Goal: Task Accomplishment & Management: Manage account settings

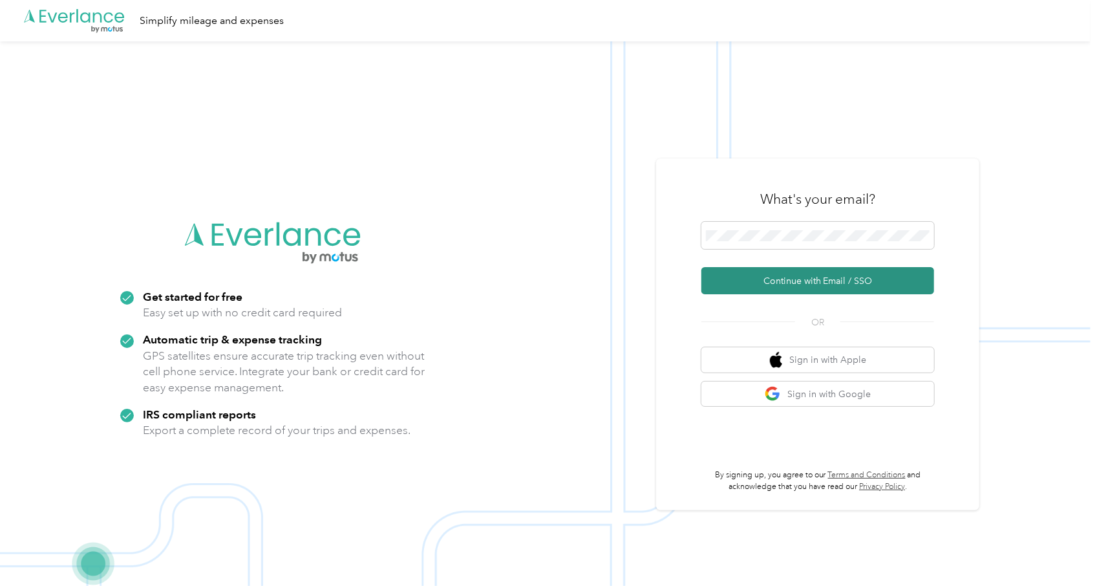
click at [813, 281] on button "Continue with Email / SSO" at bounding box center [818, 280] width 233 height 27
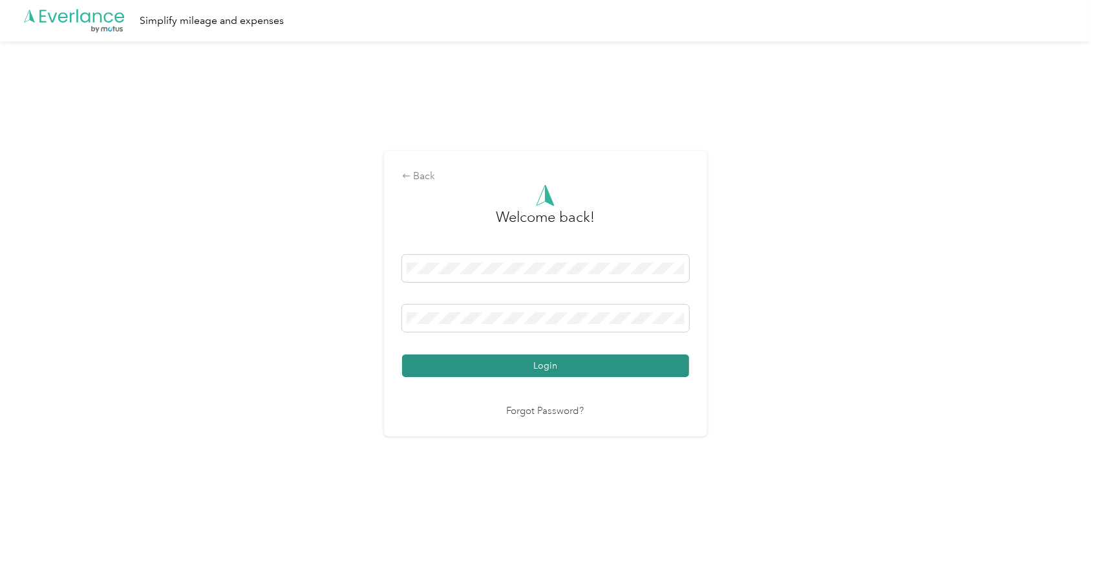
click at [597, 373] on button "Login" at bounding box center [545, 365] width 287 height 23
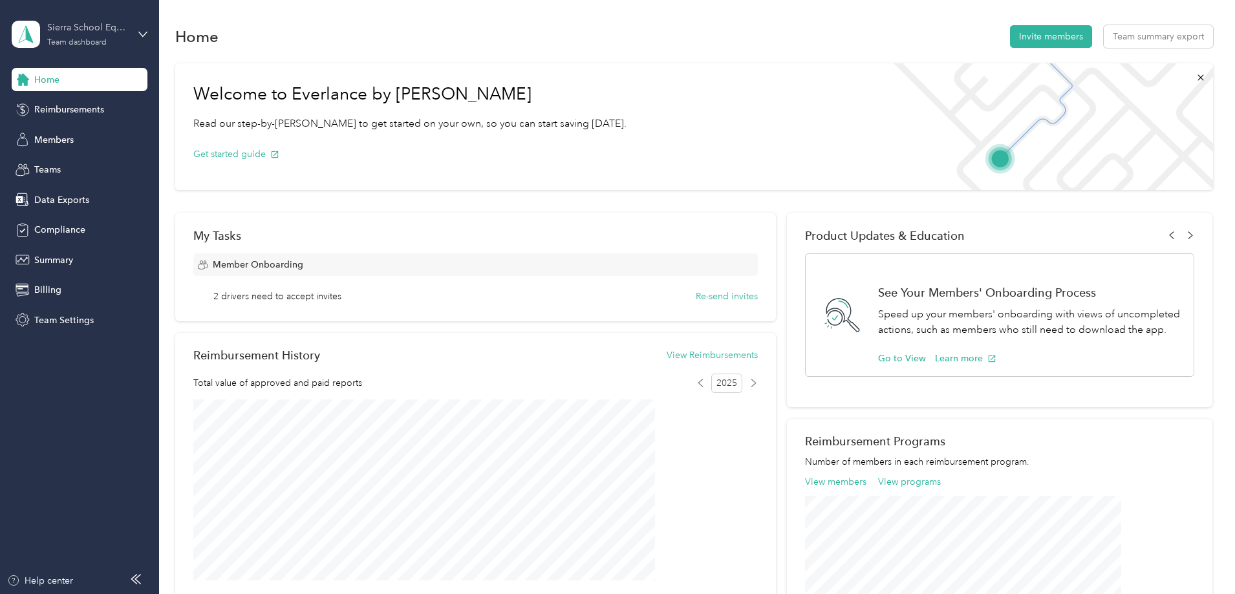
click at [59, 32] on div "Sierra School Equipment" at bounding box center [87, 28] width 81 height 14
click at [78, 135] on div "Personal dashboard" at bounding box center [63, 133] width 81 height 14
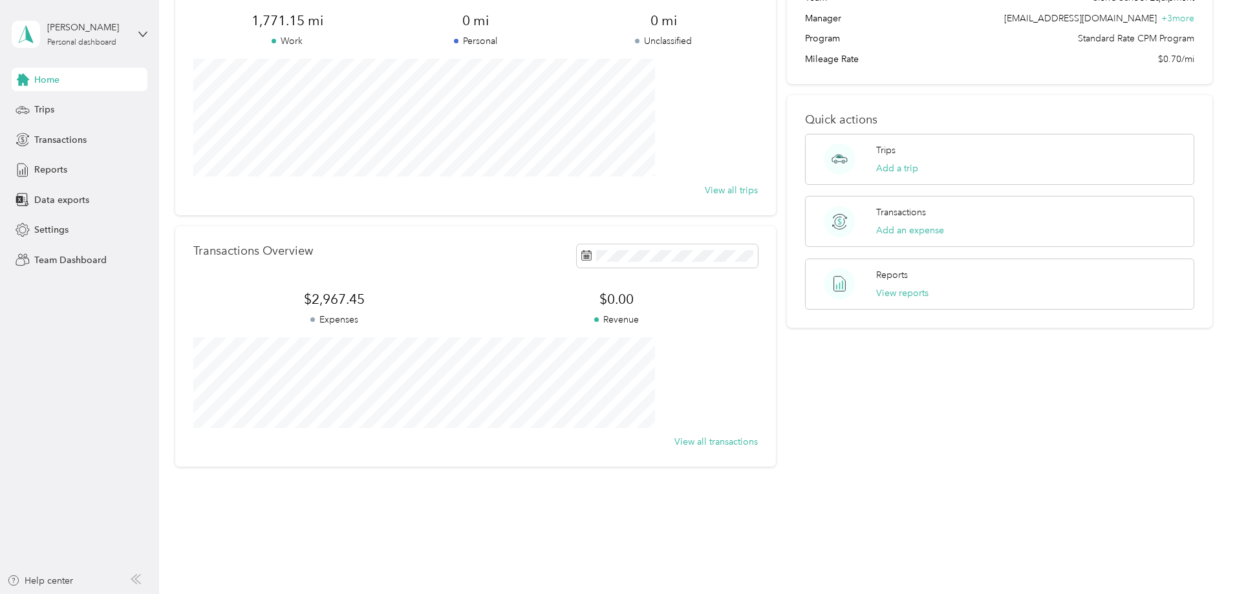
scroll to position [114, 0]
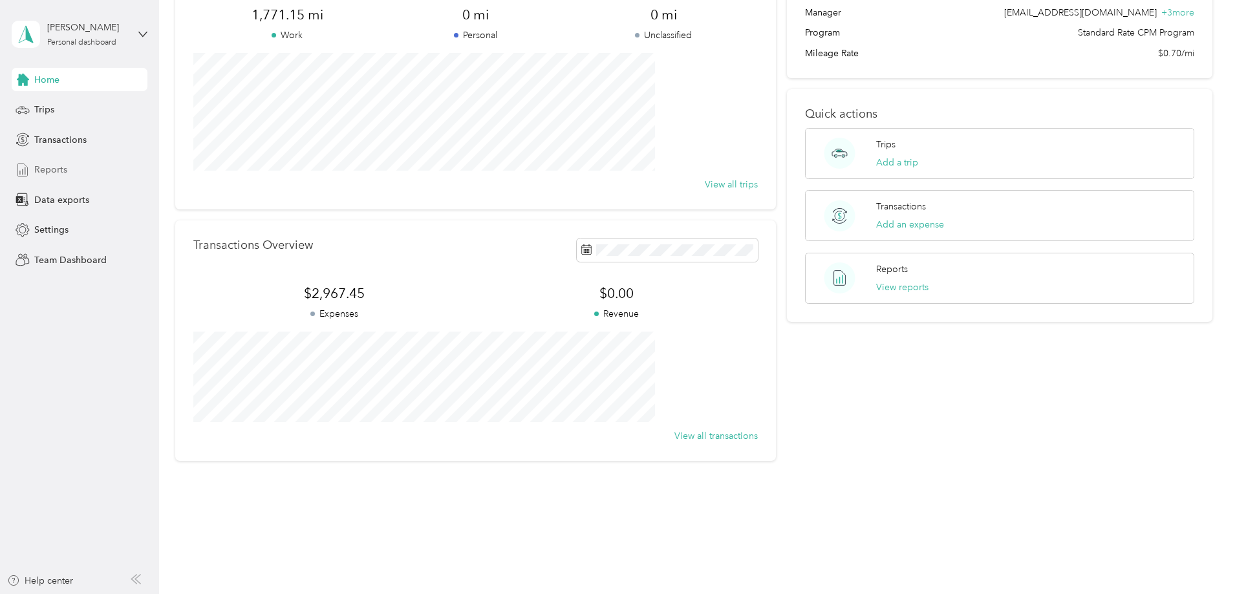
click at [67, 168] on div "Reports" at bounding box center [80, 169] width 136 height 23
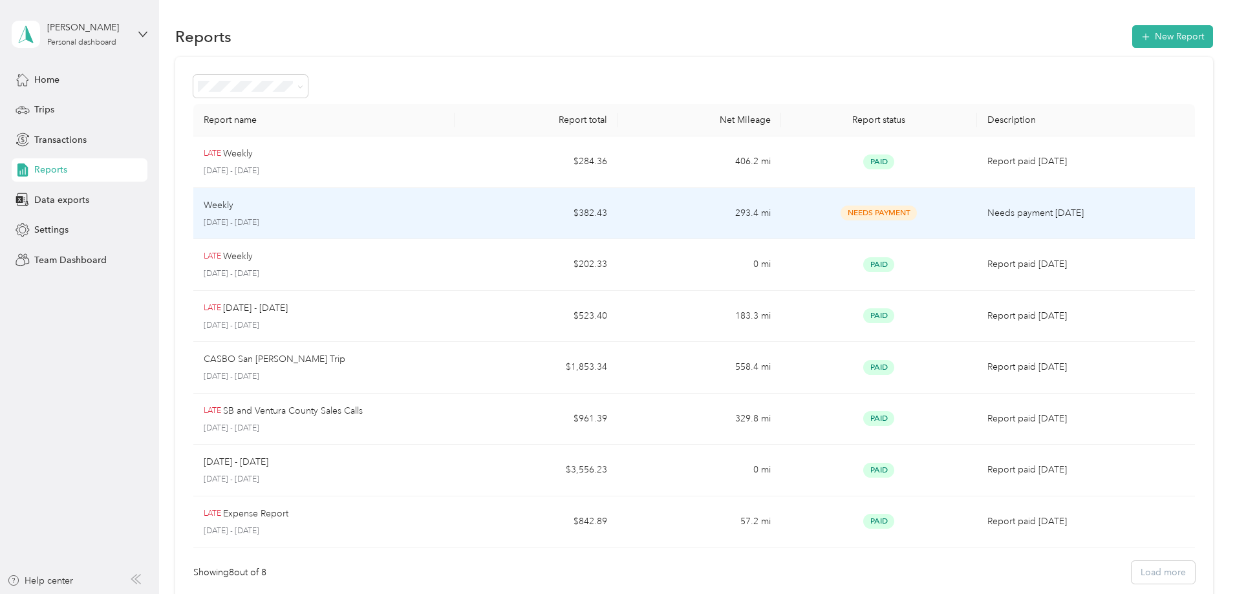
click at [508, 220] on td "$382.43" at bounding box center [536, 214] width 163 height 52
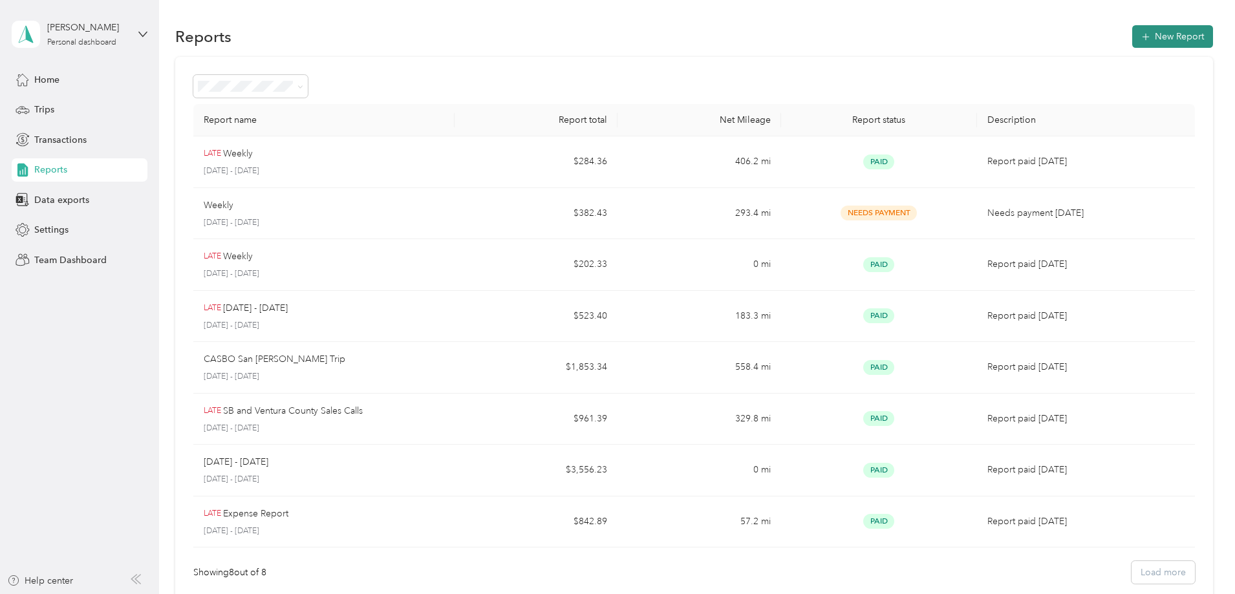
click at [1097, 34] on button "New Report" at bounding box center [1172, 36] width 81 height 23
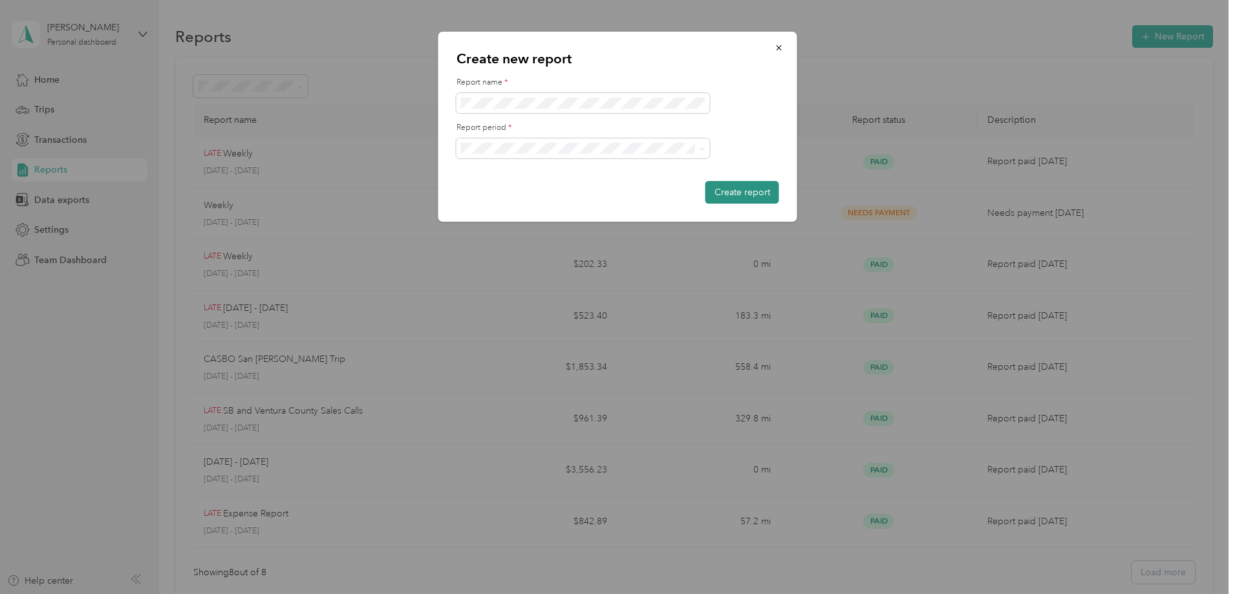
click at [722, 191] on button "Create report" at bounding box center [743, 192] width 74 height 23
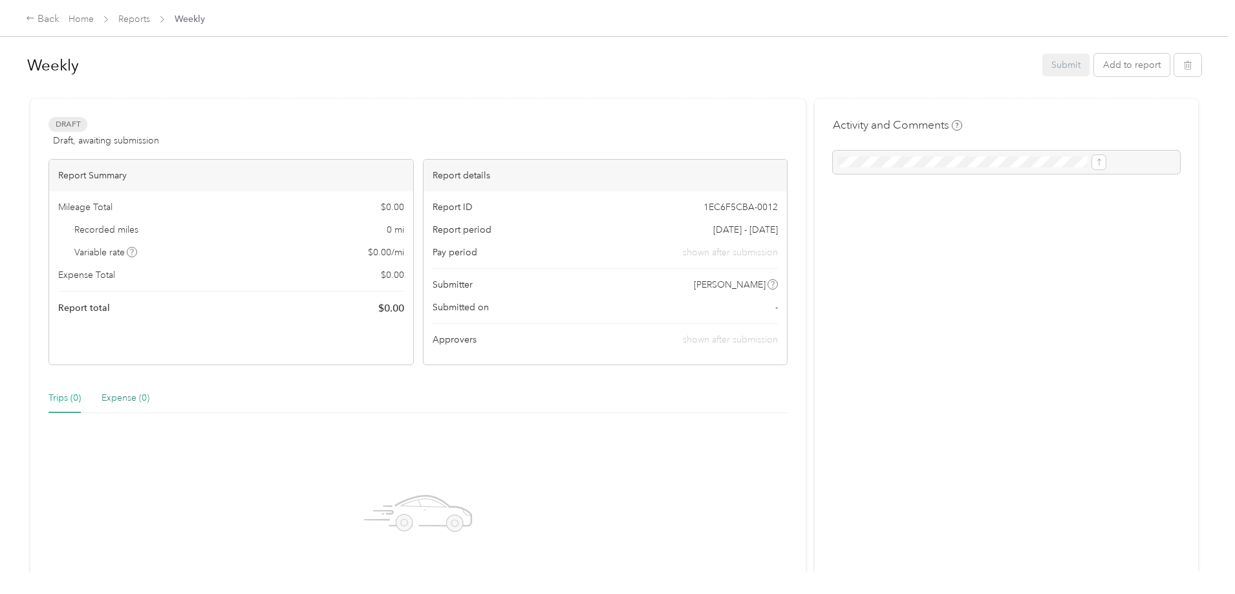
click at [149, 399] on div "Expense (0)" at bounding box center [126, 398] width 48 height 14
click at [1094, 68] on button "Add to report" at bounding box center [1132, 65] width 76 height 23
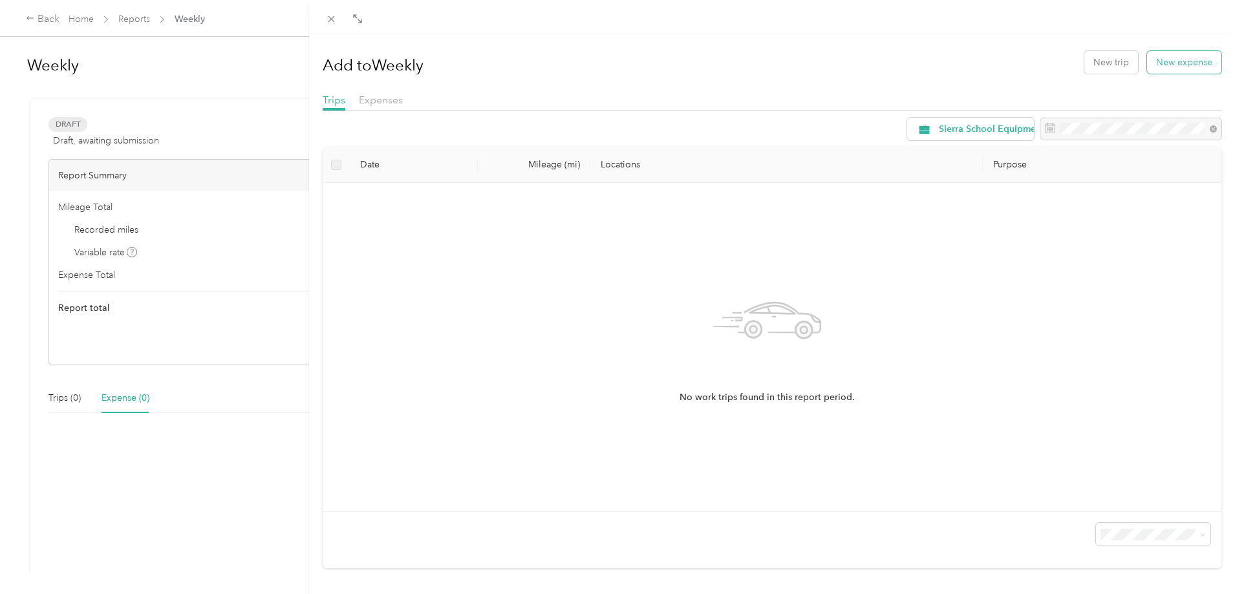
click at [1097, 67] on button "New expense" at bounding box center [1184, 62] width 74 height 23
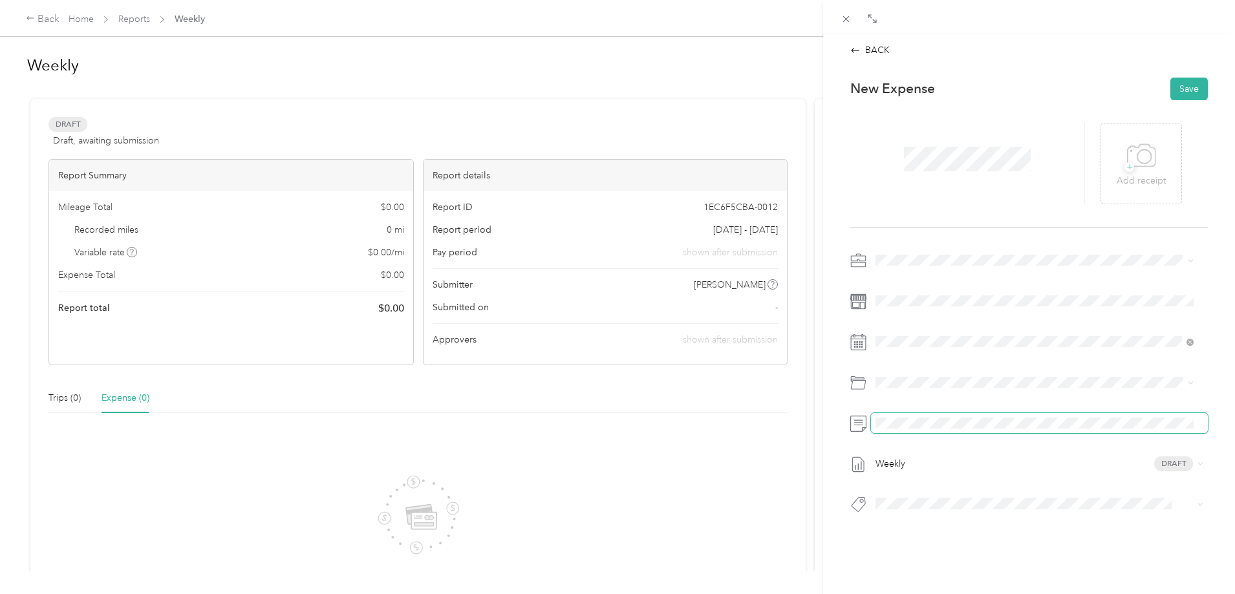
scroll to position [0, 6]
click at [1097, 418] on html "Back Home Reports Weekly Weekly Submit Add to report Draft Draft, awaiting subm…" at bounding box center [614, 297] width 1229 height 594
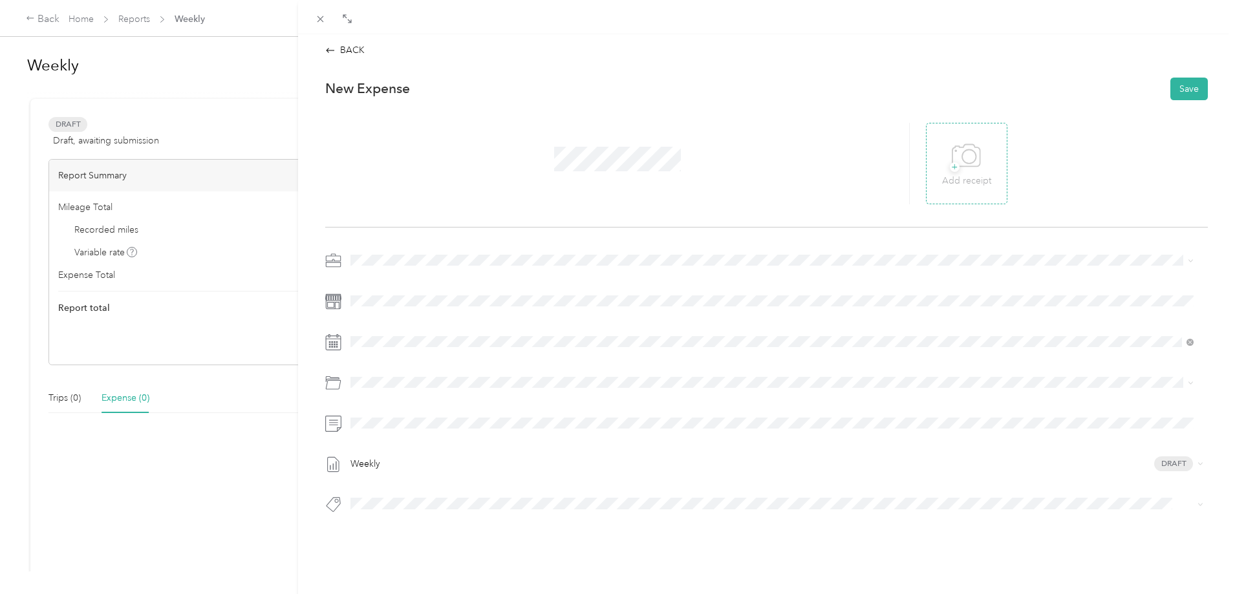
click at [984, 162] on div "+ Add receipt" at bounding box center [966, 163] width 49 height 50
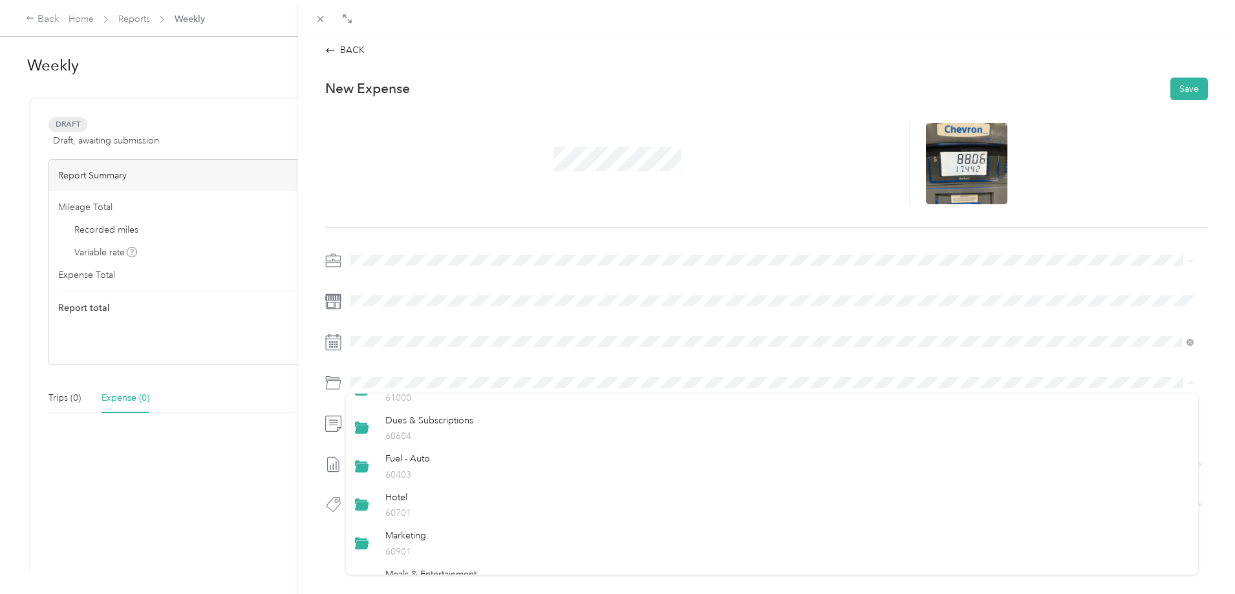
scroll to position [129, 0]
click at [421, 465] on div "Fuel - Auto 60403" at bounding box center [787, 465] width 804 height 30
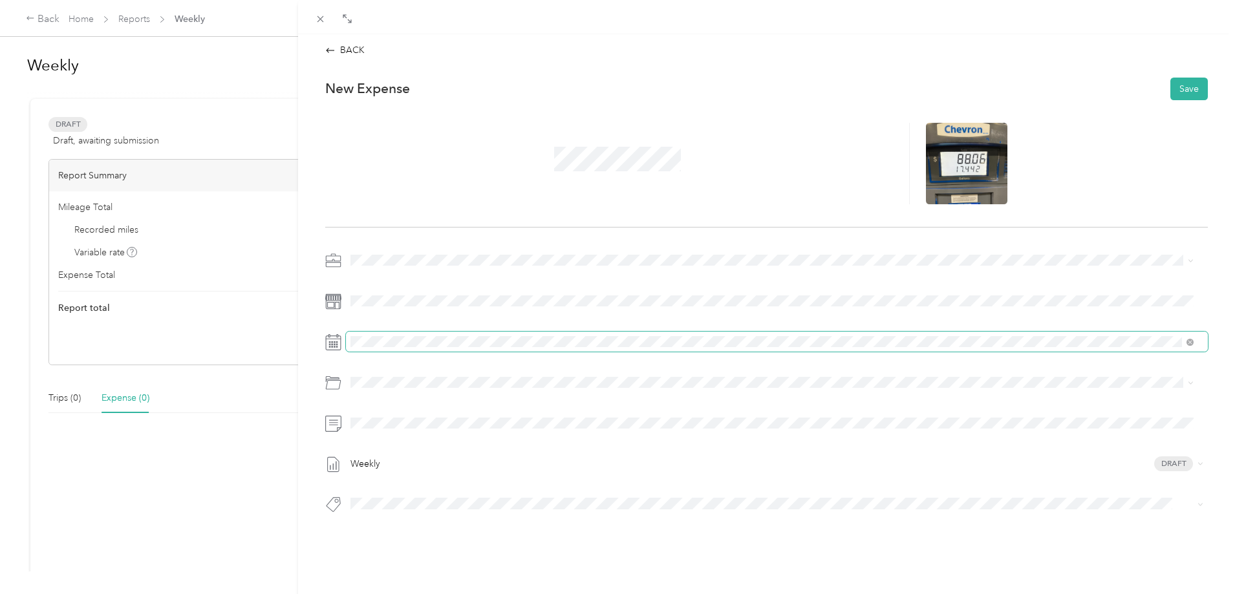
click at [478, 348] on span at bounding box center [777, 342] width 862 height 21
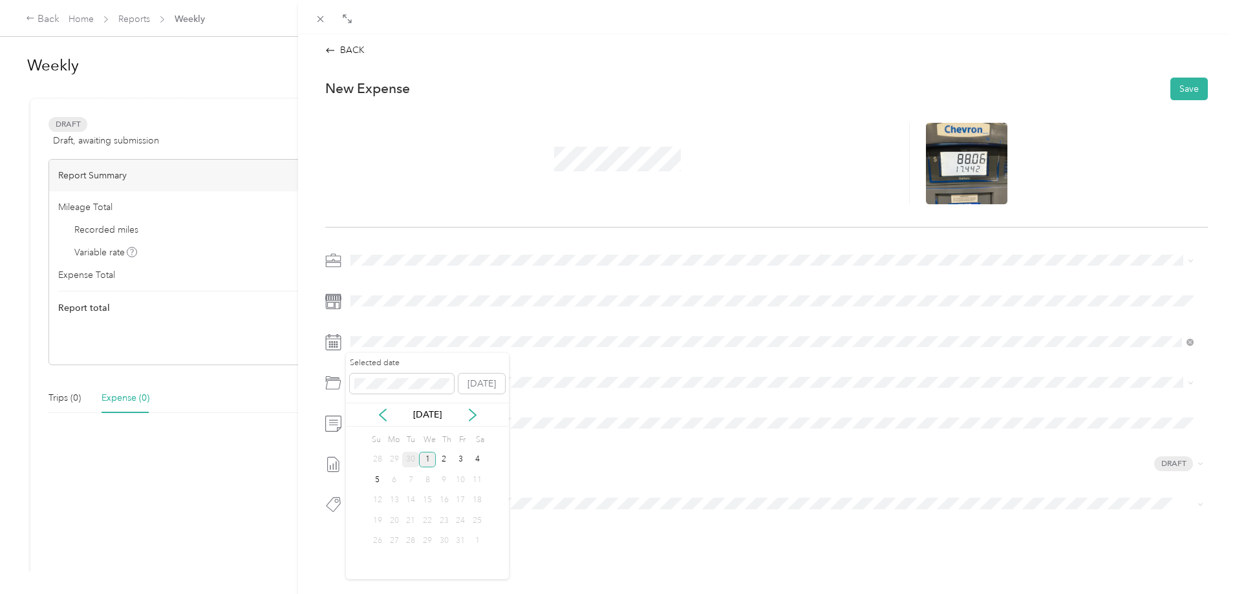
click at [411, 458] on div "30" at bounding box center [410, 460] width 17 height 16
click at [1097, 85] on button "Save" at bounding box center [1190, 89] width 38 height 23
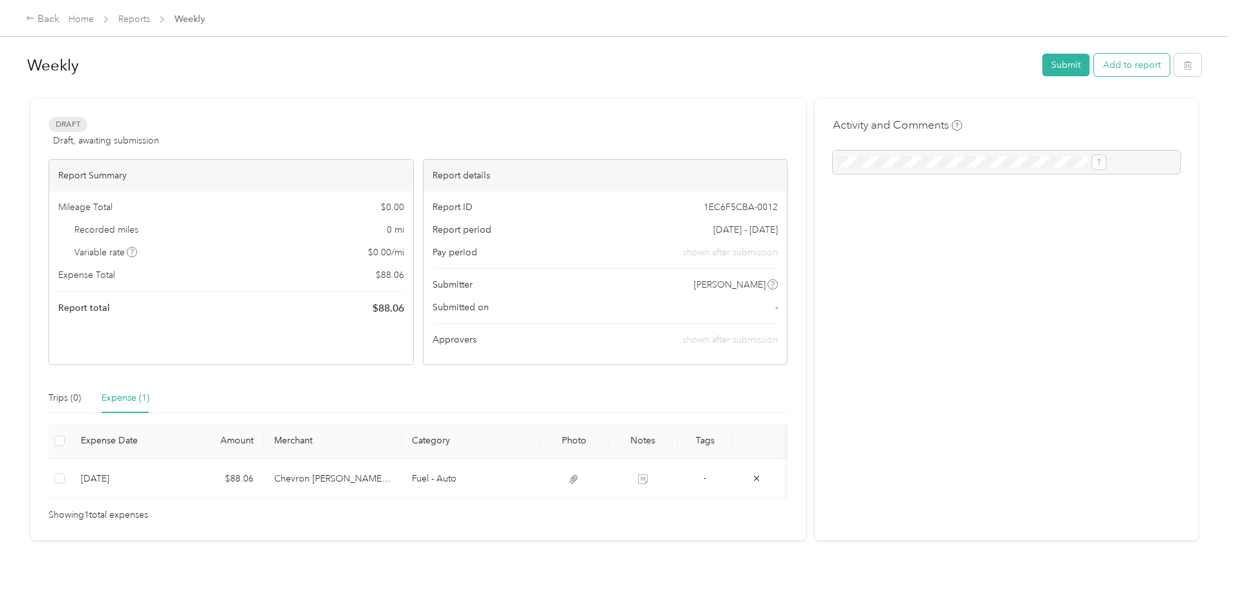
click at [1094, 72] on button "Add to report" at bounding box center [1132, 65] width 76 height 23
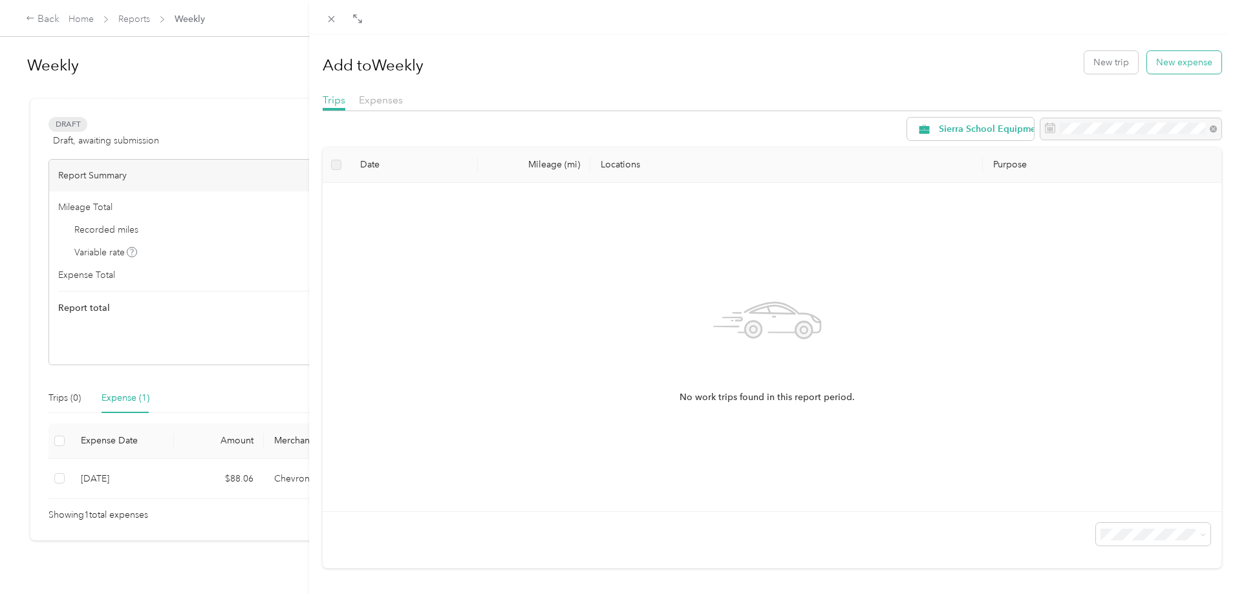
click at [1097, 67] on button "New expense" at bounding box center [1184, 62] width 74 height 23
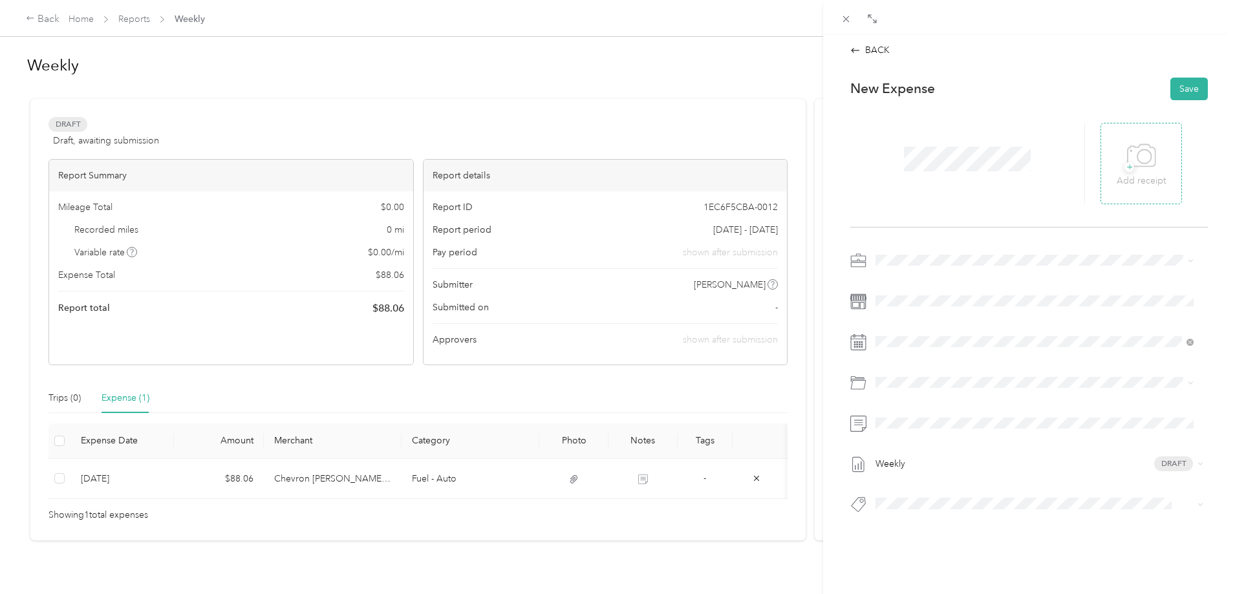
click at [1097, 153] on icon at bounding box center [1141, 156] width 29 height 36
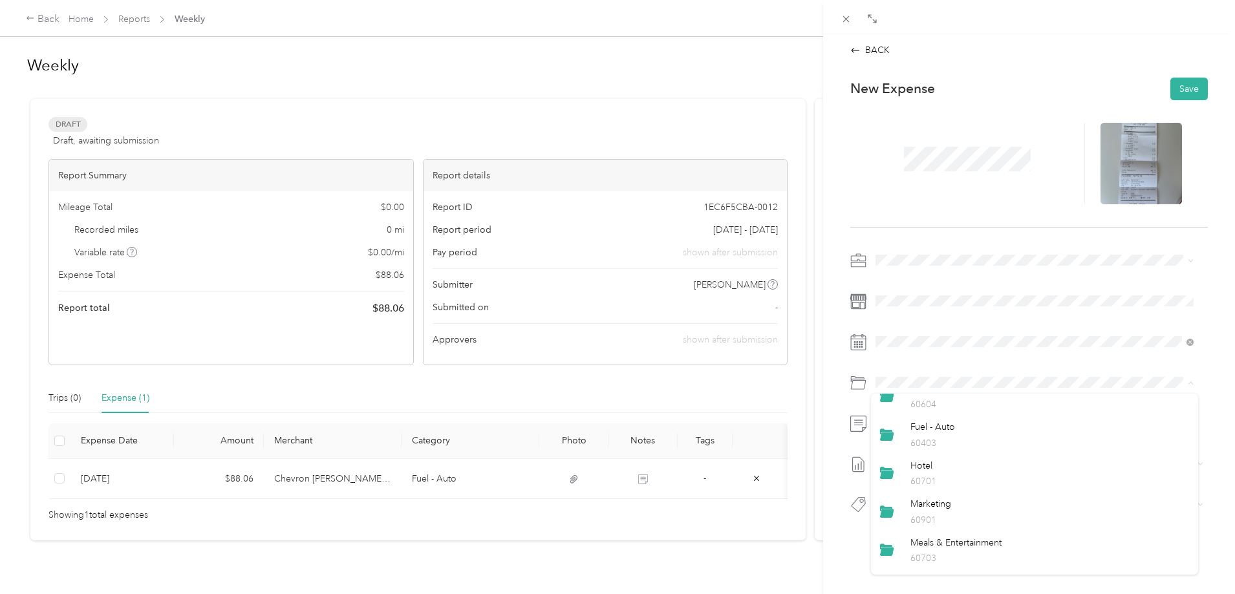
scroll to position [194, 0]
click at [952, 510] on span "Meals & Entertainment" at bounding box center [956, 507] width 91 height 11
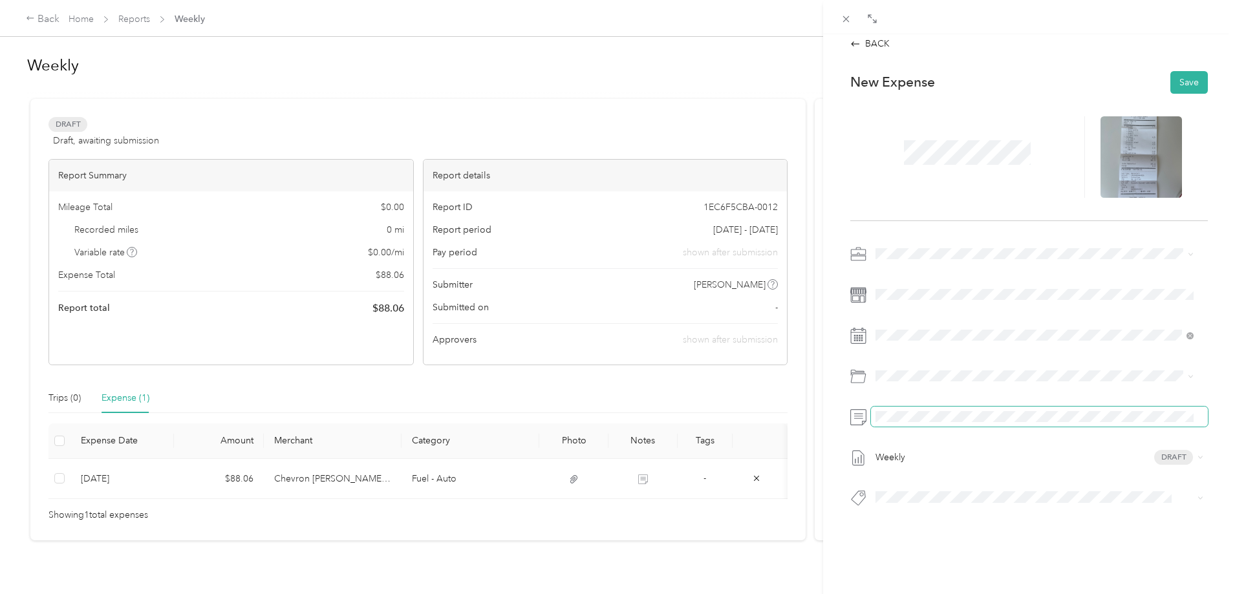
scroll to position [0, 0]
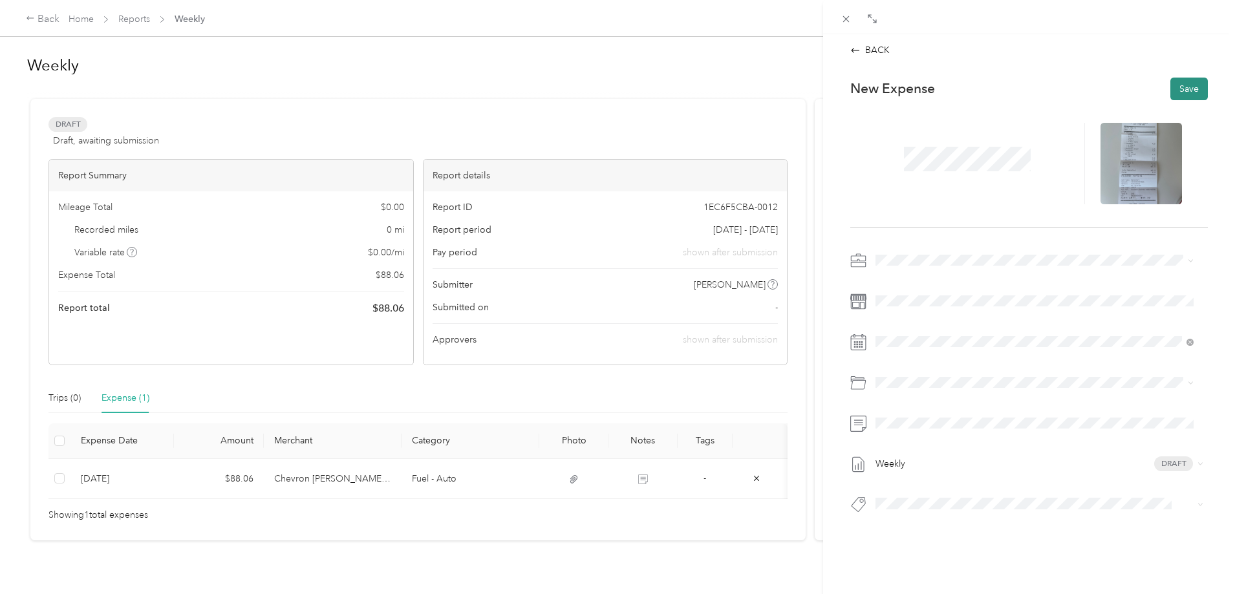
click at [1097, 89] on button "Save" at bounding box center [1190, 89] width 38 height 23
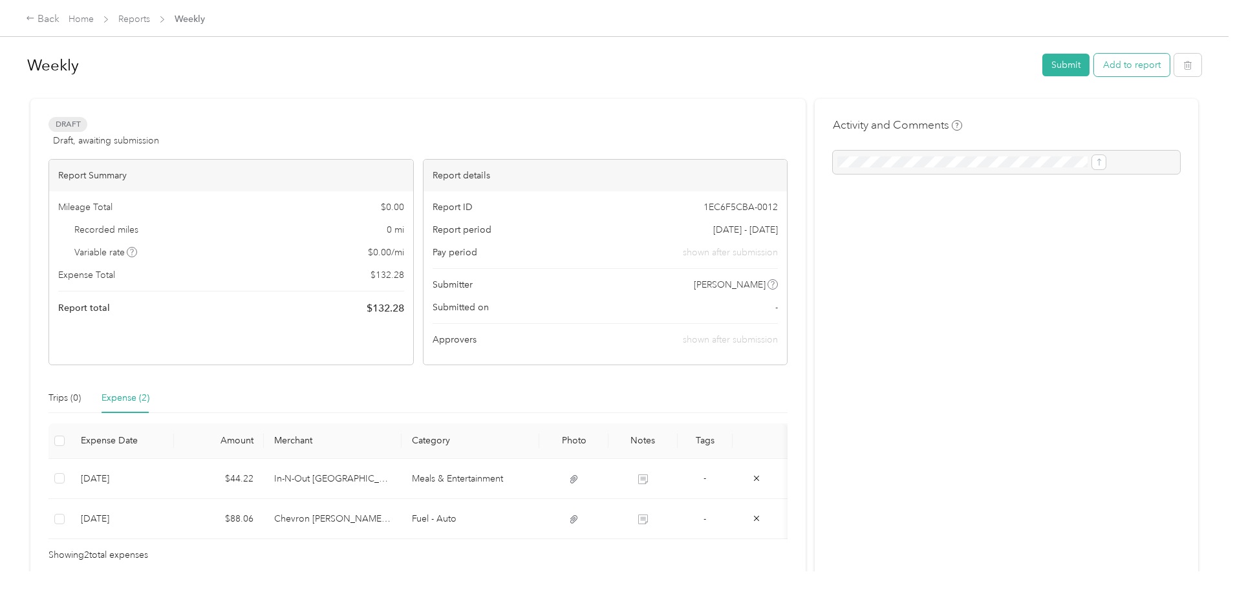
click at [1094, 73] on button "Add to report" at bounding box center [1132, 65] width 76 height 23
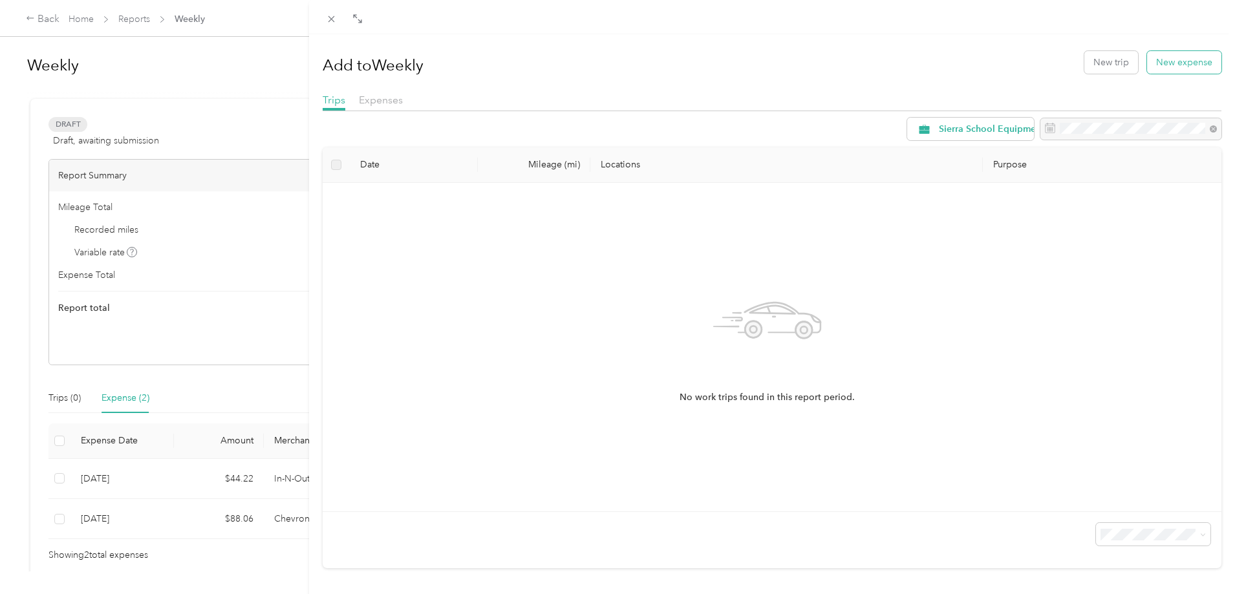
click at [1097, 68] on button "New expense" at bounding box center [1184, 62] width 74 height 23
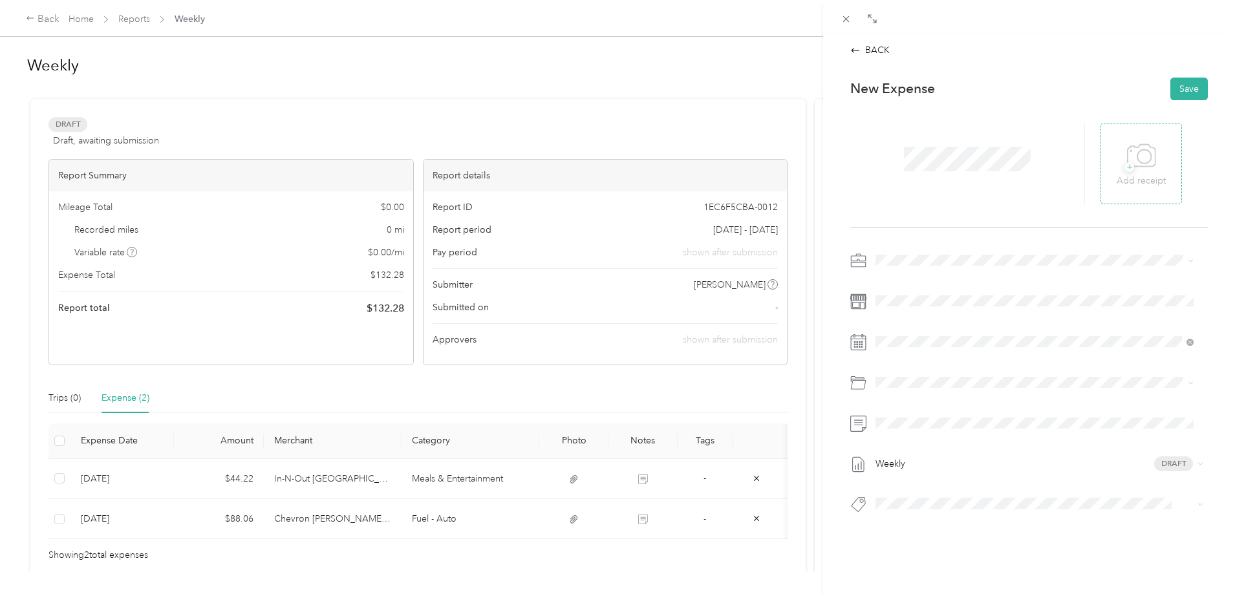
click at [1097, 155] on div "+ Add receipt" at bounding box center [1141, 163] width 81 height 81
click at [1097, 165] on span "+" at bounding box center [1130, 167] width 10 height 10
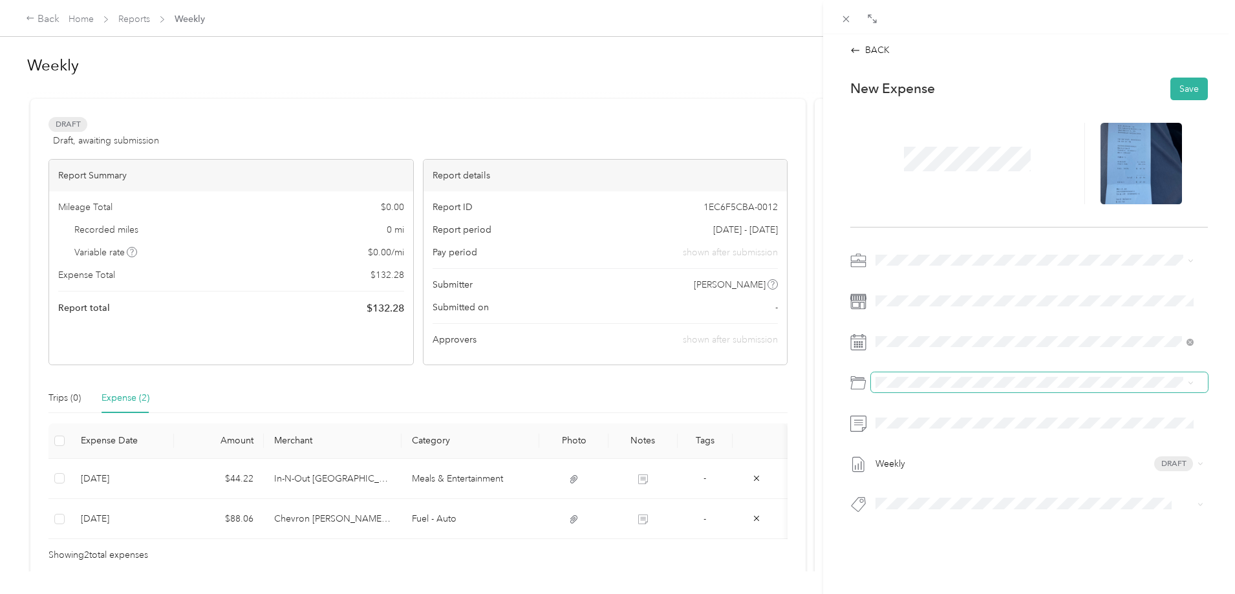
click at [879, 391] on span at bounding box center [1039, 382] width 337 height 21
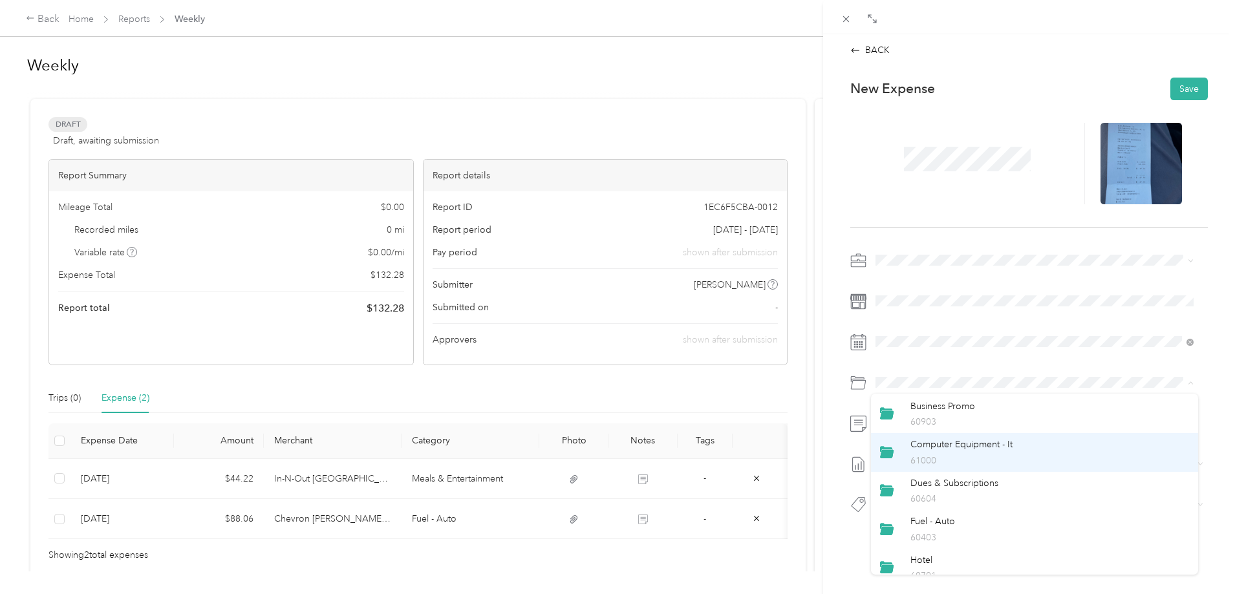
scroll to position [129, 0]
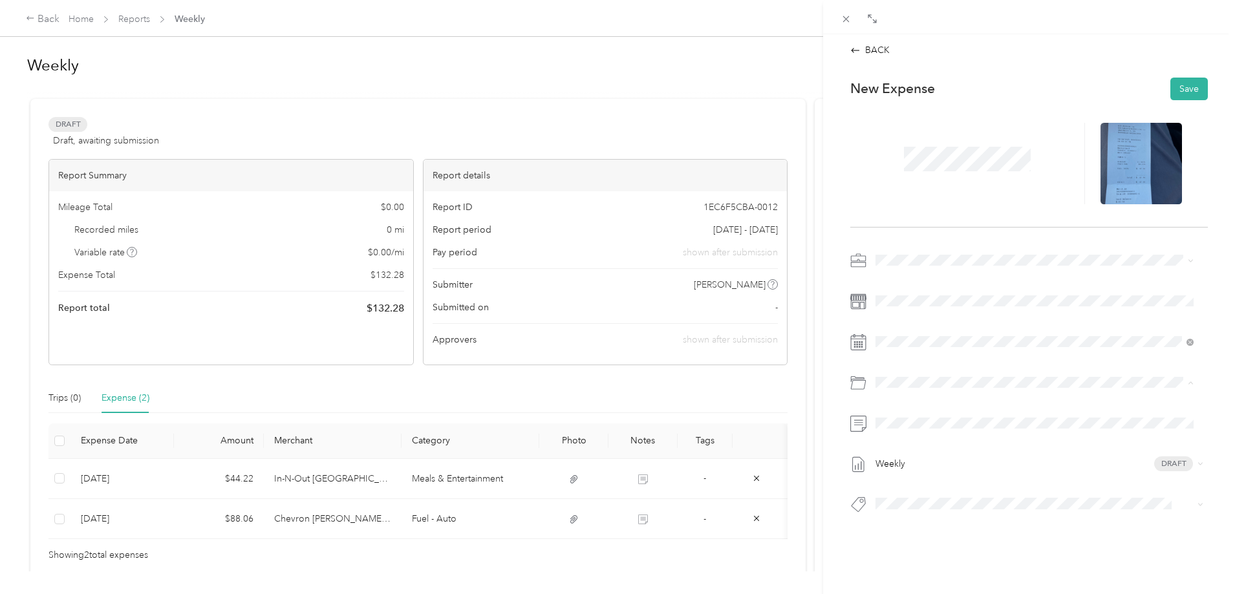
click at [933, 468] on p "60403" at bounding box center [1050, 473] width 279 height 14
click at [1097, 87] on button "Save" at bounding box center [1190, 89] width 38 height 23
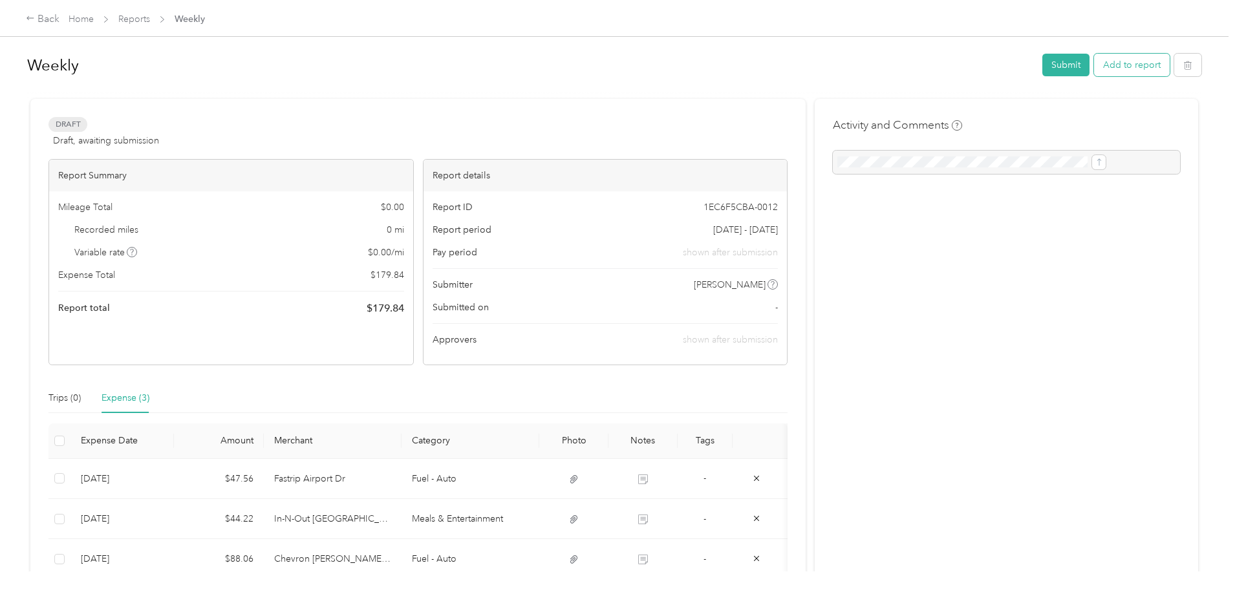
click at [1094, 65] on button "Add to report" at bounding box center [1132, 65] width 76 height 23
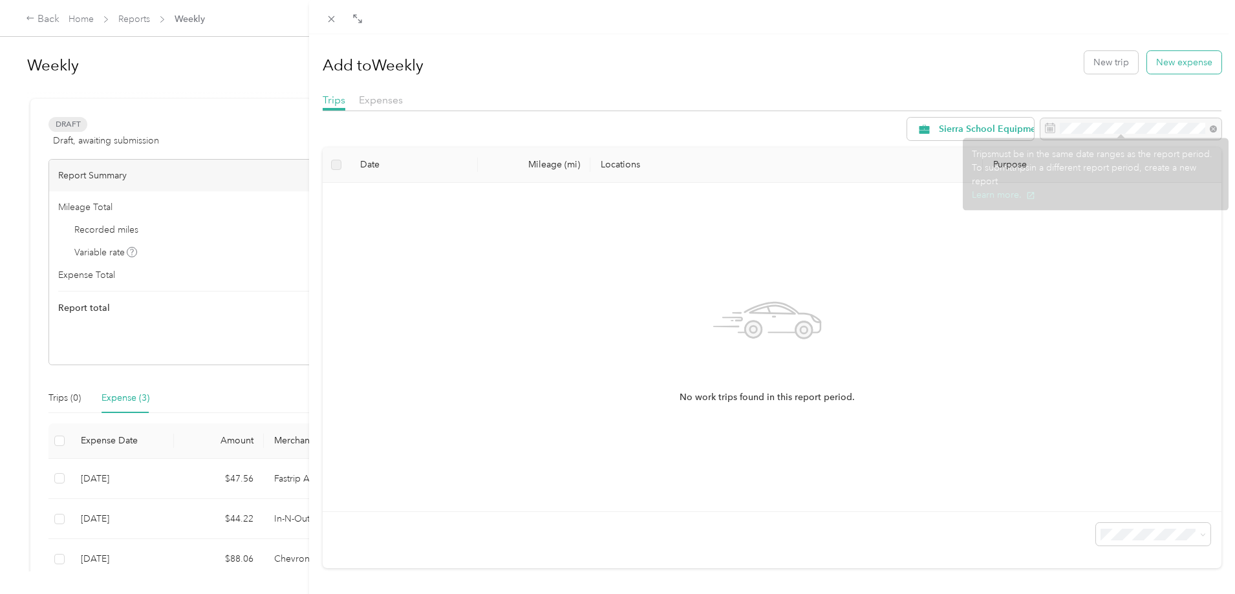
click at [1097, 67] on button "New expense" at bounding box center [1184, 62] width 74 height 23
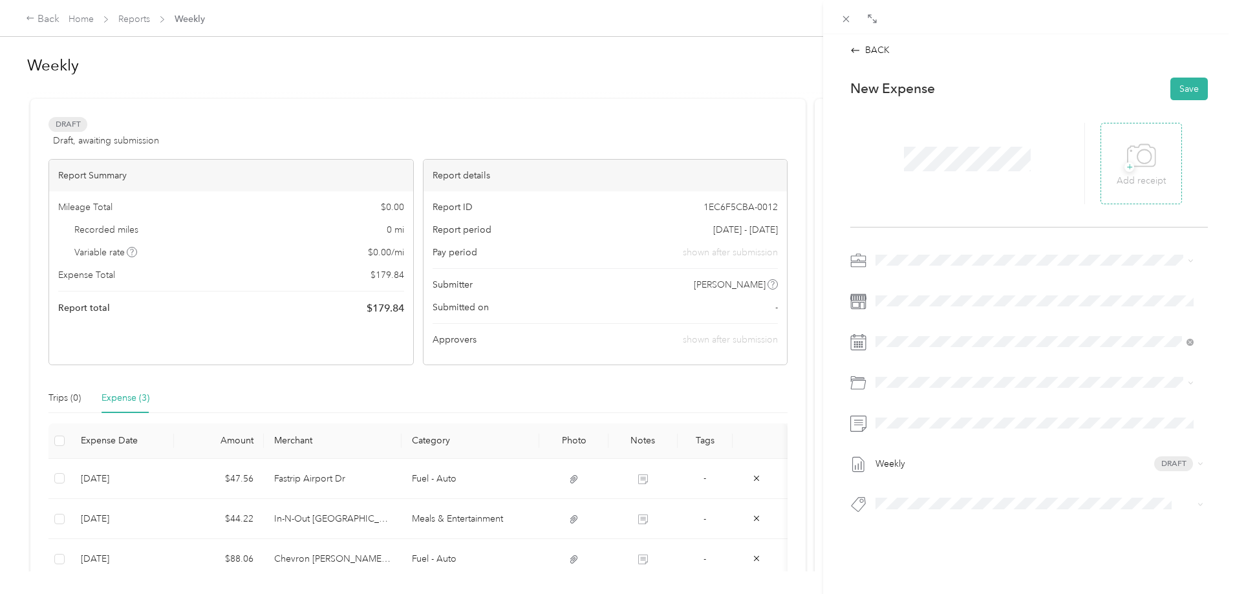
click at [1097, 160] on icon at bounding box center [1141, 156] width 29 height 36
click at [909, 308] on span at bounding box center [1039, 301] width 337 height 21
click at [917, 293] on span at bounding box center [1039, 301] width 337 height 21
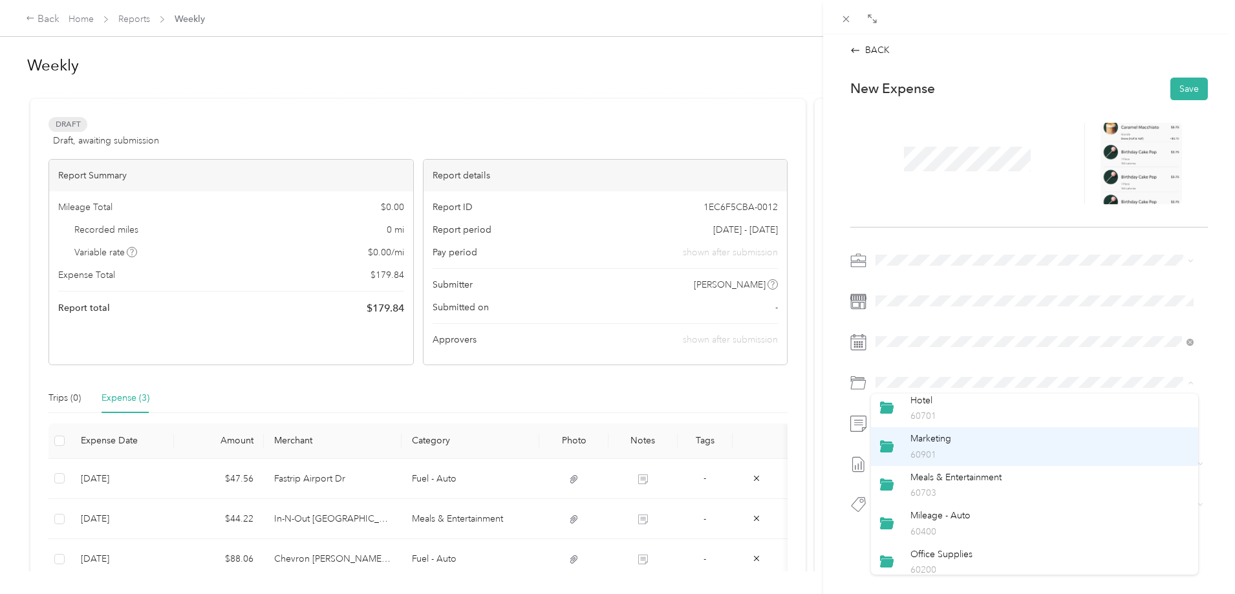
scroll to position [259, 0]
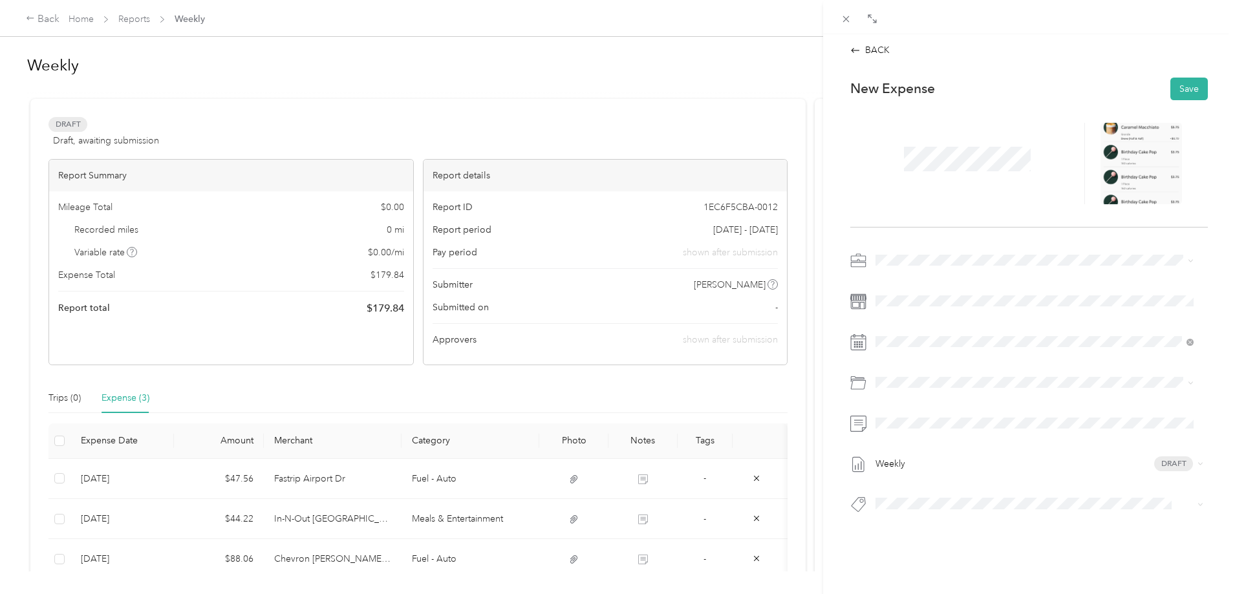
click at [962, 453] on p "60703" at bounding box center [1050, 459] width 279 height 14
click at [940, 457] on div "30" at bounding box center [936, 460] width 17 height 16
click at [1097, 91] on button "Save" at bounding box center [1190, 89] width 38 height 23
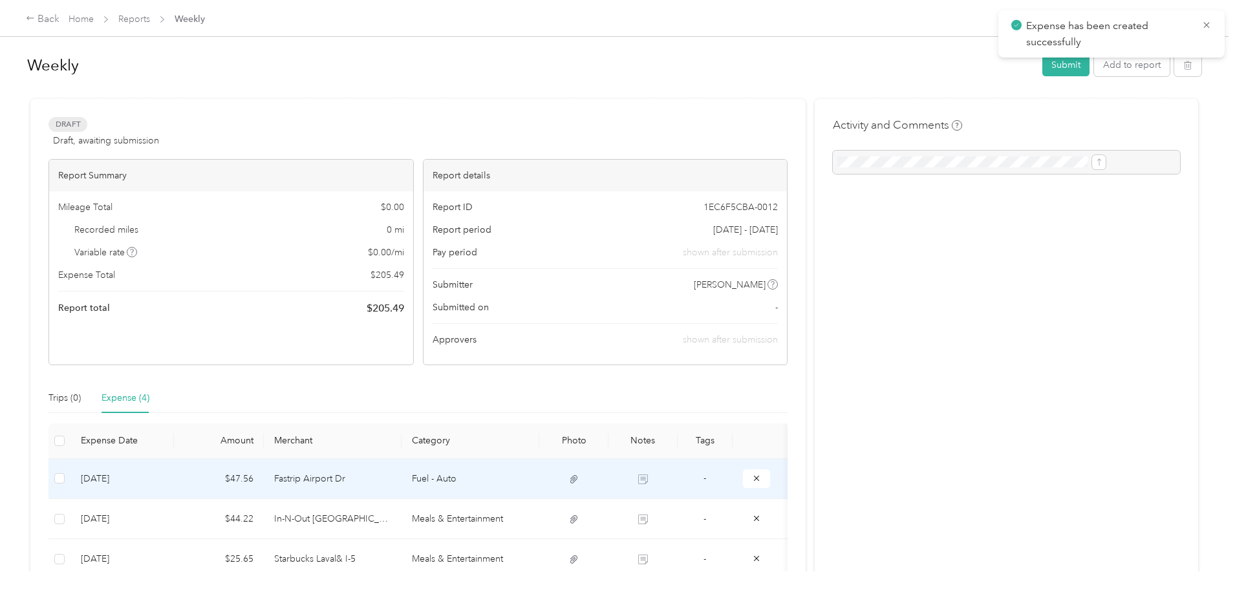
click at [174, 478] on td "[DATE]" at bounding box center [121, 479] width 103 height 40
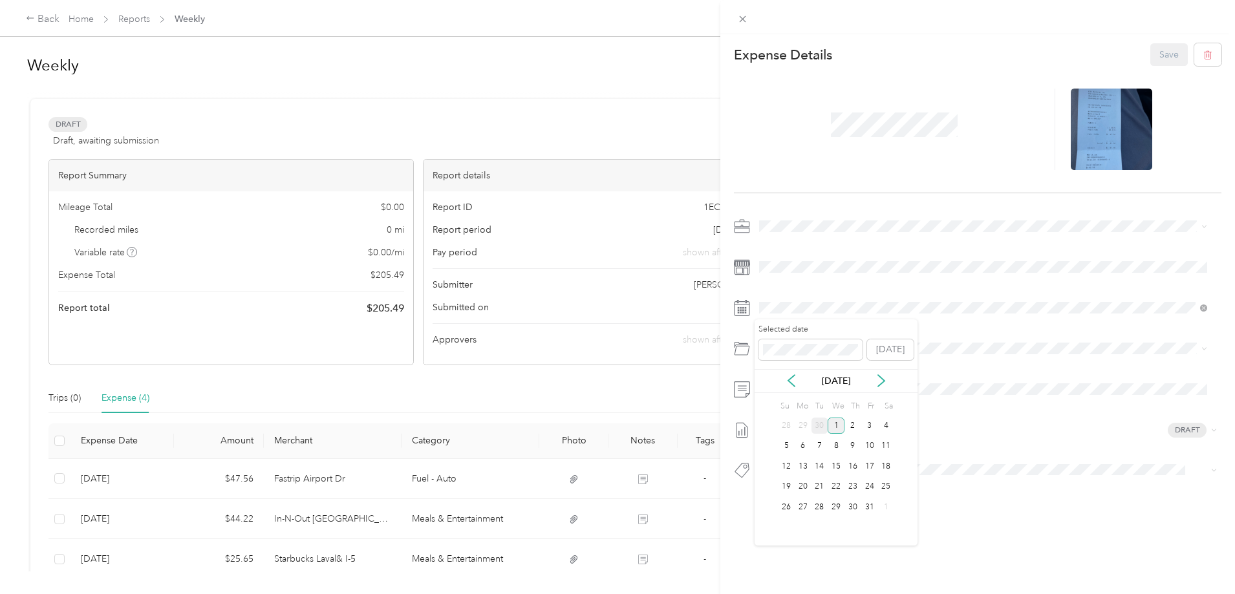
click at [821, 424] on div "30" at bounding box center [820, 426] width 17 height 16
click at [1097, 49] on button "Save" at bounding box center [1169, 54] width 38 height 23
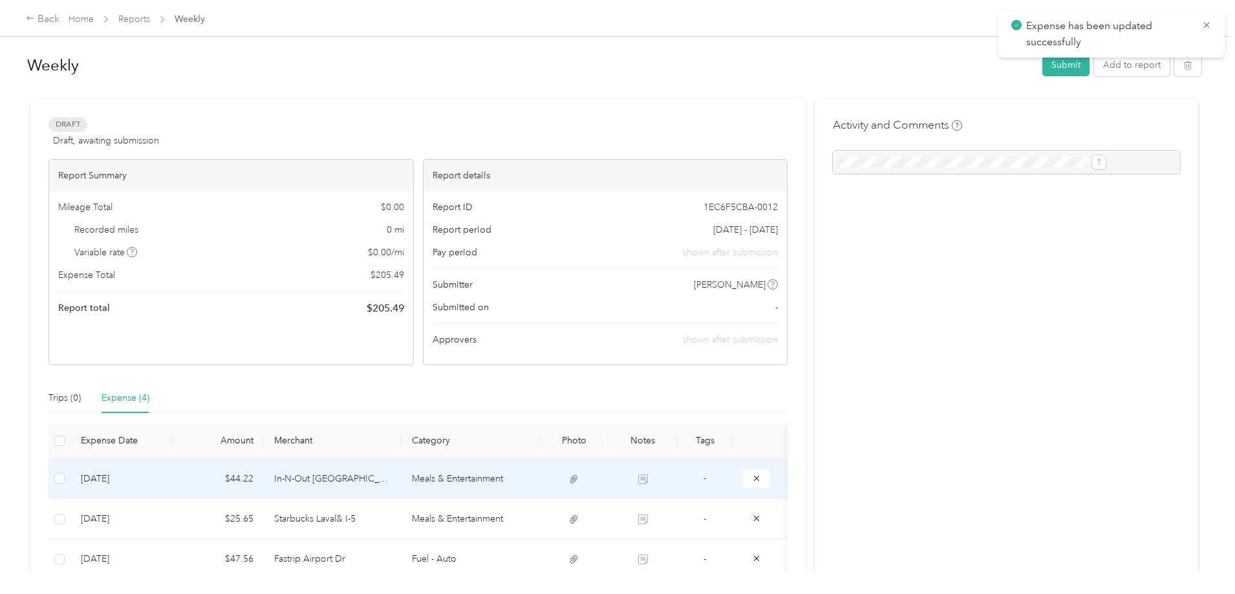
click at [174, 480] on td "[DATE]" at bounding box center [121, 479] width 103 height 40
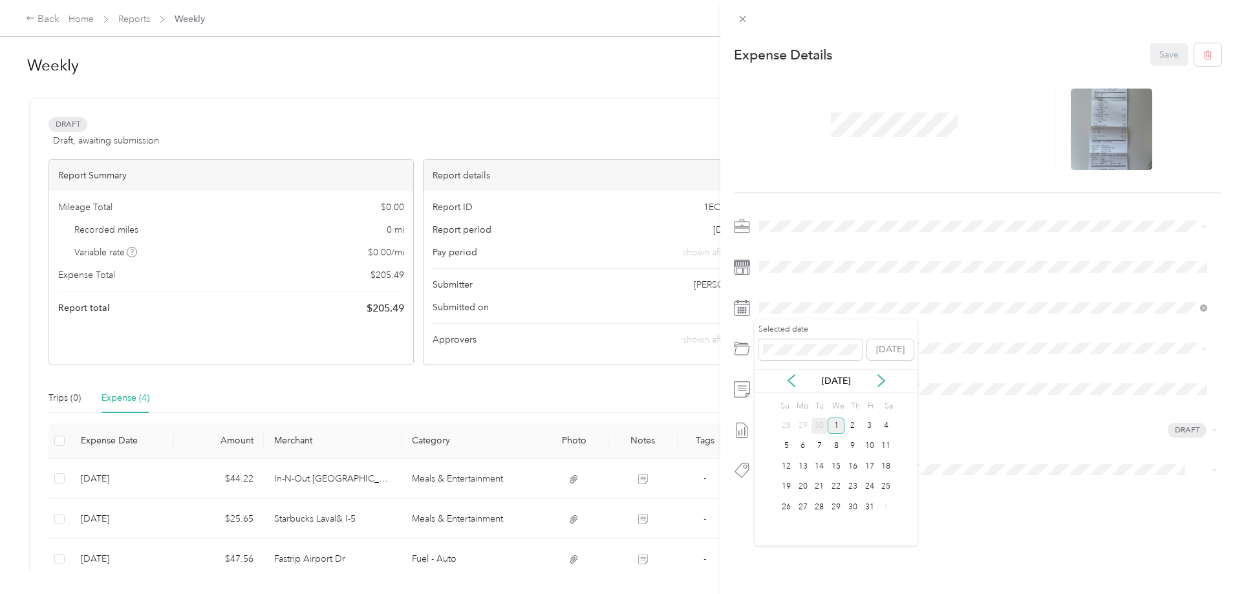
click at [822, 429] on div "30" at bounding box center [820, 426] width 17 height 16
click at [1097, 50] on button "Save" at bounding box center [1169, 54] width 38 height 23
